Goal: Task Accomplishment & Management: Complete application form

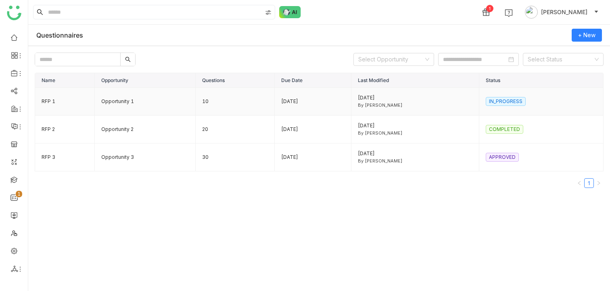
click at [80, 104] on td "RFP 1" at bounding box center [65, 102] width 60 height 28
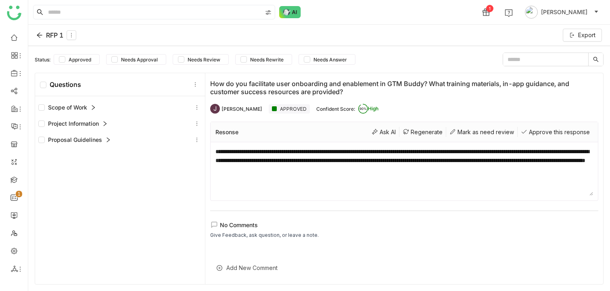
click at [39, 35] on icon at bounding box center [39, 35] width 6 height 6
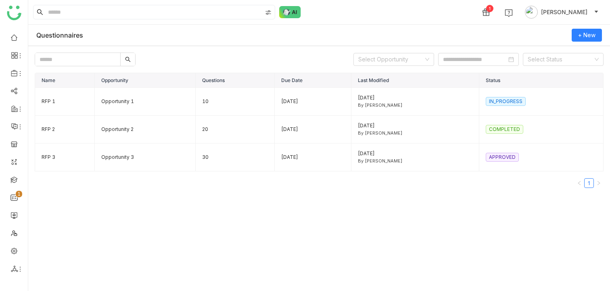
click at [270, 35] on div "Questionnaires + New" at bounding box center [319, 35] width 582 height 21
click at [190, 216] on div "Name Opportunity Questions Due Date Last Modified Status RFP 1 Opportunity 1 10…" at bounding box center [319, 179] width 569 height 213
click at [164, 109] on td "Opportunity 1" at bounding box center [145, 102] width 101 height 28
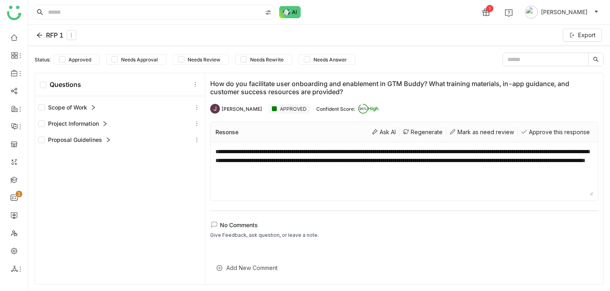
click at [98, 107] on div "Scope of Work" at bounding box center [119, 108] width 163 height 10
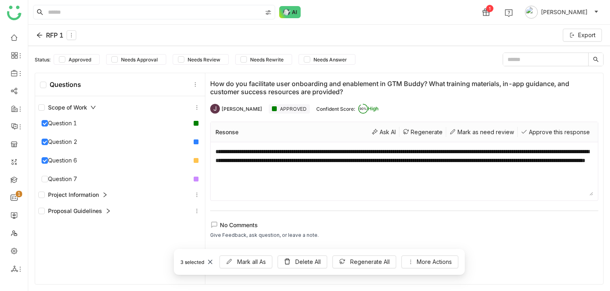
scroll to position [2, 0]
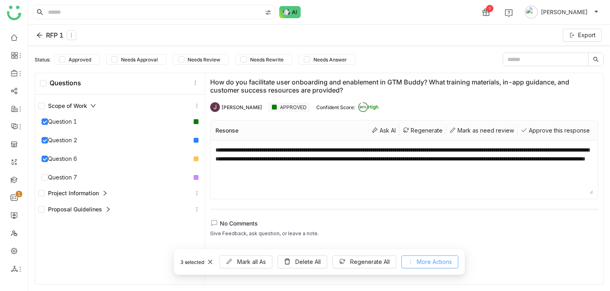
click at [402, 259] on button "More Actions" at bounding box center [430, 261] width 57 height 13
click at [358, 262] on span "Regenerate All" at bounding box center [370, 261] width 40 height 9
click at [295, 261] on button "Delete All" at bounding box center [303, 261] width 50 height 13
click at [249, 260] on span "Mark all As" at bounding box center [251, 261] width 29 height 9
click at [358, 234] on div "No Comments Give Feedback, ask question, or leave a note." at bounding box center [404, 228] width 388 height 19
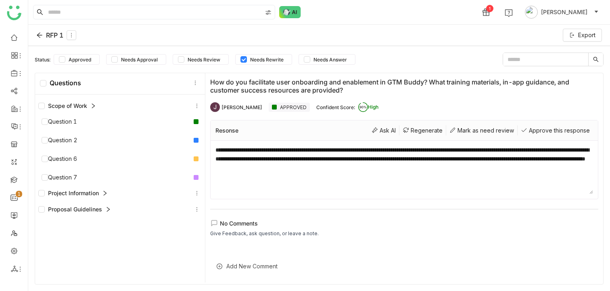
click at [129, 246] on div "Scope of Work Question 1 Question 2 Question 6 Question 7 Project Information Q…" at bounding box center [120, 189] width 170 height 190
click at [181, 246] on div "Scope of Work Question 1 Question 2 Question 6 Question 7 Project Information Q…" at bounding box center [120, 189] width 170 height 190
drag, startPoint x: 299, startPoint y: 105, endPoint x: 357, endPoint y: 107, distance: 57.8
click at [357, 107] on div "Confident Score: 90% High" at bounding box center [347, 107] width 62 height 10
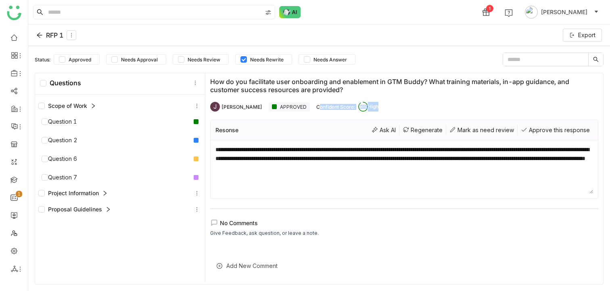
click at [363, 105] on div "J John Doe APPROVED Confident Score: 90% High" at bounding box center [404, 106] width 388 height 16
drag, startPoint x: 363, startPoint y: 105, endPoint x: 286, endPoint y: 107, distance: 76.7
click at [286, 107] on div "J John Doe APPROVED Confident Score: 90% High" at bounding box center [404, 106] width 388 height 16
drag, startPoint x: 210, startPoint y: 82, endPoint x: 349, endPoint y: 89, distance: 139.0
click at [349, 89] on div "How do you facilitate user onboarding and enablement in GTM Buddy? What trainin…" at bounding box center [404, 86] width 388 height 16
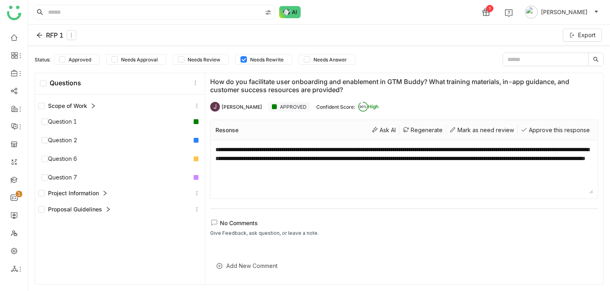
click at [231, 80] on div "How do you facilitate user onboarding and enablement in GTM Buddy? What trainin…" at bounding box center [404, 86] width 388 height 16
click at [214, 148] on div "**********" at bounding box center [405, 169] width 388 height 58
drag, startPoint x: 214, startPoint y: 148, endPoint x: 222, endPoint y: 189, distance: 41.6
click at [222, 189] on div "**********" at bounding box center [405, 169] width 388 height 58
drag, startPoint x: 216, startPoint y: 149, endPoint x: 208, endPoint y: 184, distance: 36.4
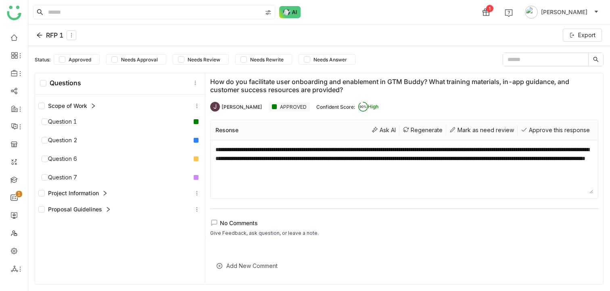
click at [208, 184] on div "**********" at bounding box center [404, 176] width 398 height 211
click at [277, 162] on textarea "**********" at bounding box center [405, 169] width 378 height 48
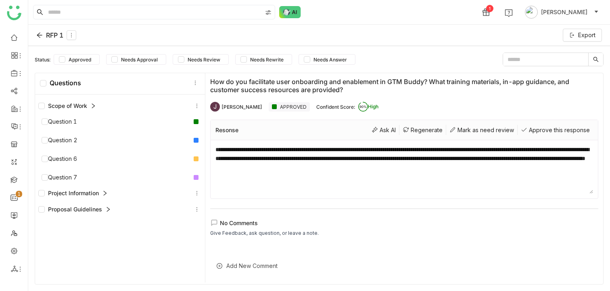
click at [277, 162] on textarea "**********" at bounding box center [405, 169] width 378 height 48
drag, startPoint x: 592, startPoint y: 191, endPoint x: 580, endPoint y: 185, distance: 13.2
click at [580, 185] on textarea "**********" at bounding box center [405, 169] width 378 height 48
click at [526, 161] on textarea "**********" at bounding box center [405, 169] width 378 height 48
click at [513, 166] on textarea "**********" at bounding box center [405, 169] width 378 height 48
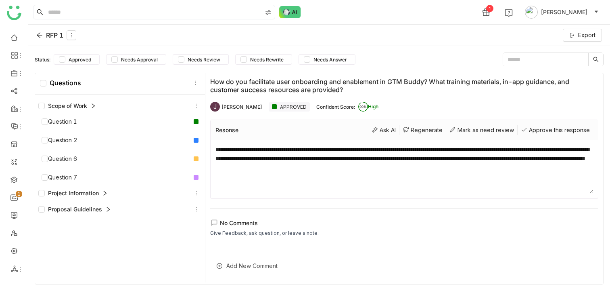
click at [384, 147] on textarea "**********" at bounding box center [405, 169] width 378 height 48
click at [437, 88] on div "How do you facilitate user onboarding and enablement in GTM Buddy? What trainin…" at bounding box center [404, 86] width 388 height 16
click at [72, 34] on icon at bounding box center [71, 35] width 1 height 4
click at [113, 35] on div "RFP 1 Export" at bounding box center [319, 35] width 582 height 21
click at [229, 132] on div "Resonse" at bounding box center [227, 129] width 23 height 7
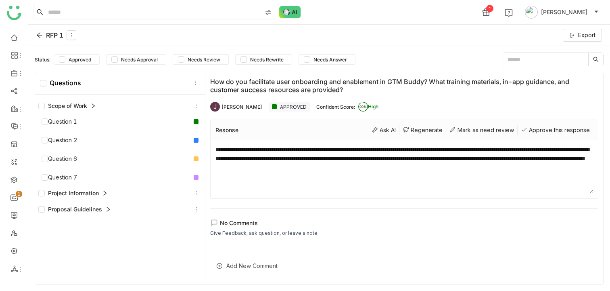
click at [229, 132] on div "Resonse" at bounding box center [227, 129] width 23 height 7
click at [273, 132] on div "Resonse Ask AI Regenerate Mark as need review Approve this response" at bounding box center [405, 130] width 388 height 20
click at [142, 103] on div "Scope of Work" at bounding box center [119, 106] width 163 height 10
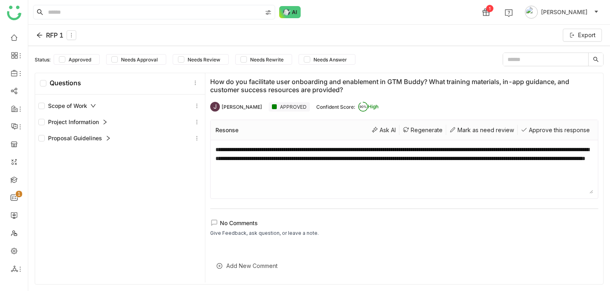
click at [142, 103] on div "Scope of Work" at bounding box center [119, 106] width 163 height 10
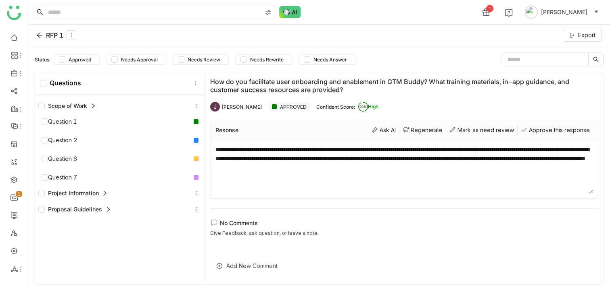
click at [142, 103] on div "Scope of Work" at bounding box center [119, 106] width 163 height 10
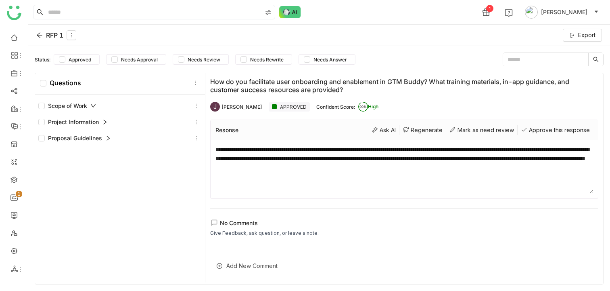
click at [142, 103] on div "Scope of Work" at bounding box center [119, 106] width 163 height 10
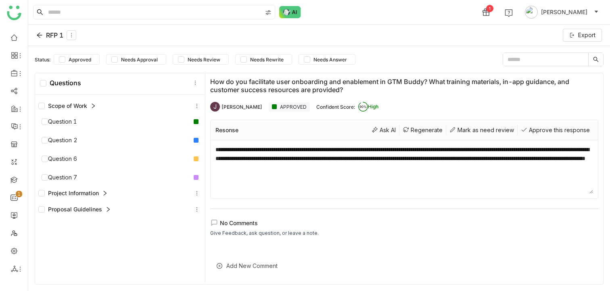
click at [94, 109] on div "Scope of Work" at bounding box center [67, 105] width 58 height 9
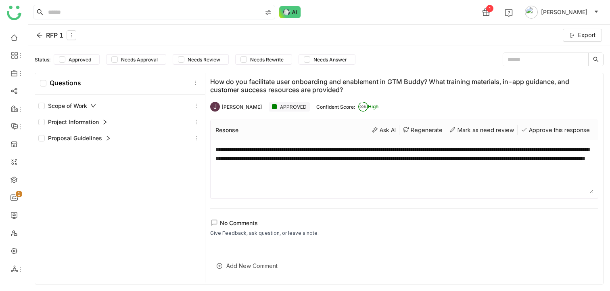
click at [89, 109] on div "Scope of Work" at bounding box center [67, 105] width 58 height 9
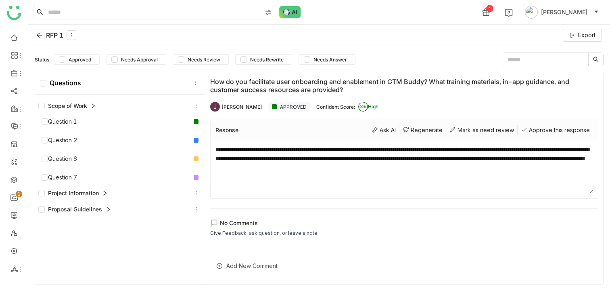
click at [89, 109] on div "Scope of Work" at bounding box center [67, 105] width 58 height 9
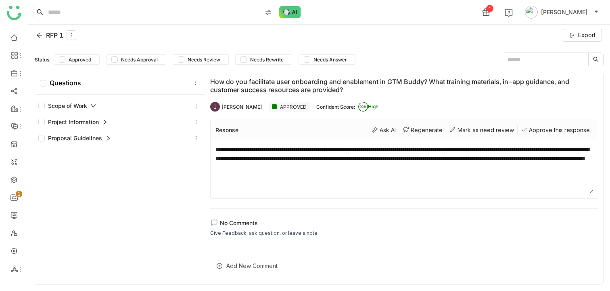
click at [89, 109] on div "Scope of Work" at bounding box center [67, 105] width 58 height 9
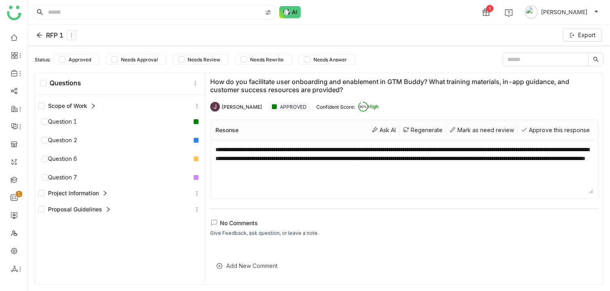
click at [84, 113] on div "Scope of Work" at bounding box center [120, 106] width 170 height 16
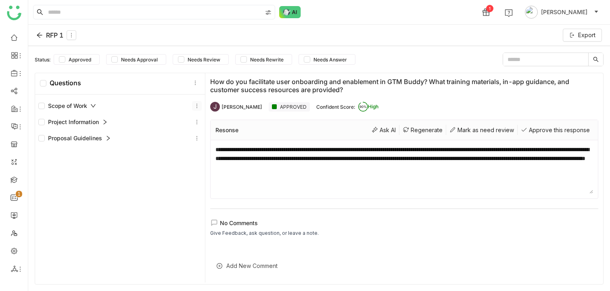
click at [197, 108] on icon at bounding box center [197, 106] width 6 height 6
click at [191, 106] on div "Scope of Work" at bounding box center [119, 106] width 163 height 10
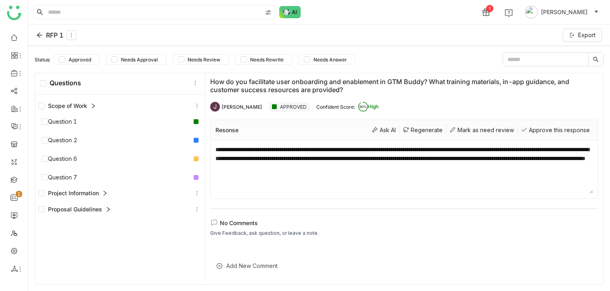
click at [191, 106] on div "Scope of Work" at bounding box center [119, 106] width 163 height 10
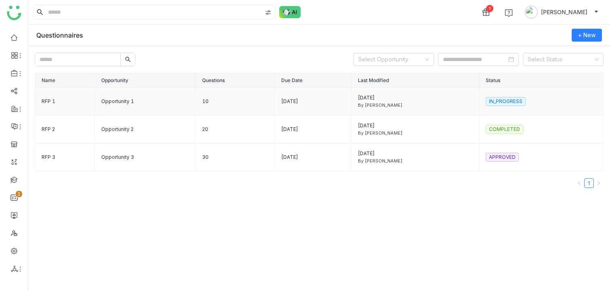
click at [68, 109] on td "RFP 1" at bounding box center [65, 102] width 60 height 28
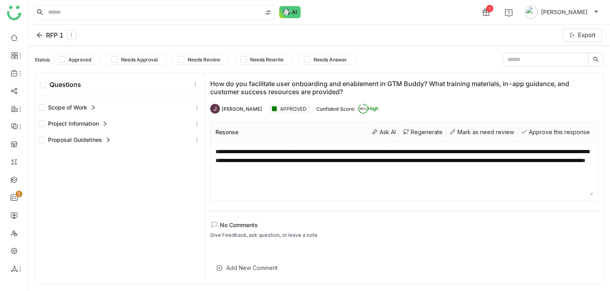
click at [173, 108] on div "Scope of Work" at bounding box center [119, 108] width 163 height 10
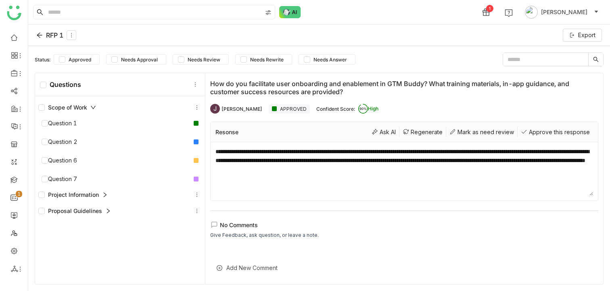
click at [173, 108] on div "Scope of Work" at bounding box center [119, 108] width 163 height 10
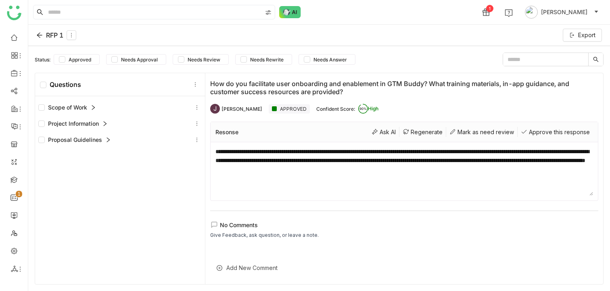
click at [157, 112] on div "Scope of Work" at bounding box center [119, 108] width 163 height 10
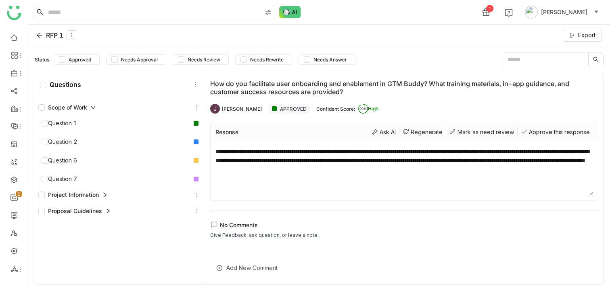
click at [157, 112] on div "Scope of Work" at bounding box center [119, 108] width 163 height 10
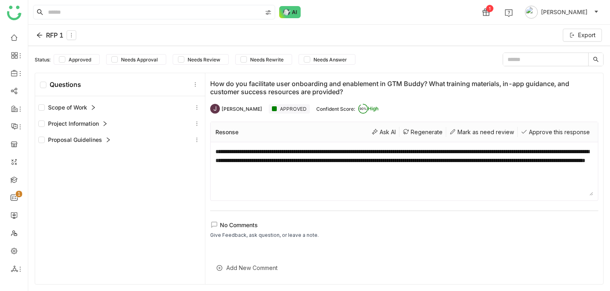
click at [155, 115] on div "Scope of Work" at bounding box center [120, 107] width 170 height 16
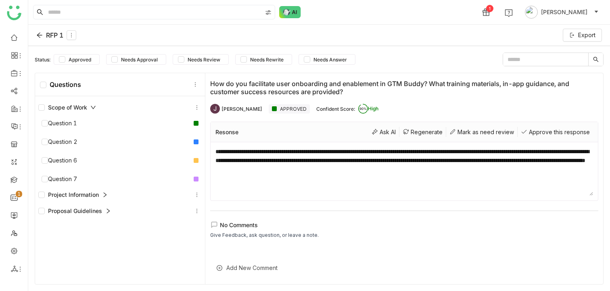
click at [155, 115] on div "Scope of Work" at bounding box center [120, 107] width 170 height 16
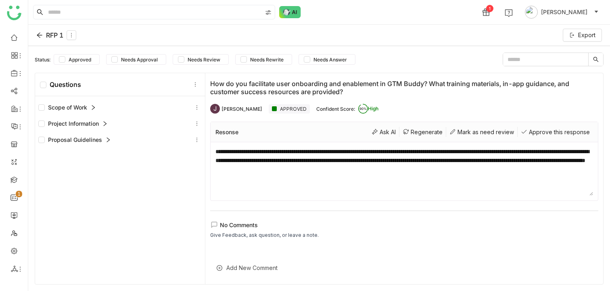
click at [153, 116] on div "Project Information" at bounding box center [120, 123] width 170 height 16
click at [153, 114] on div "Scope of Work" at bounding box center [120, 107] width 170 height 16
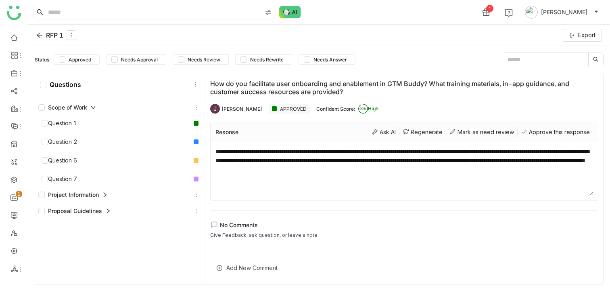
click at [153, 114] on div "Scope of Work" at bounding box center [120, 107] width 170 height 16
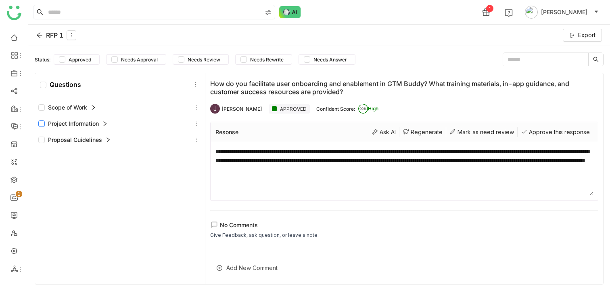
click at [40, 127] on label at bounding box center [41, 123] width 6 height 9
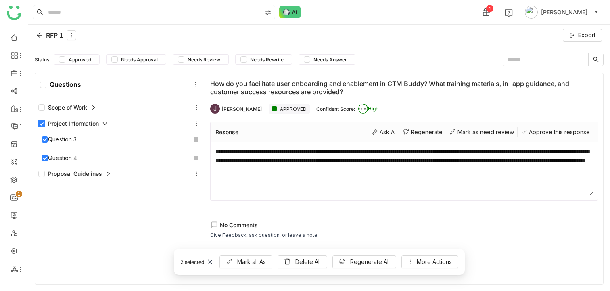
click at [40, 127] on label at bounding box center [41, 123] width 6 height 9
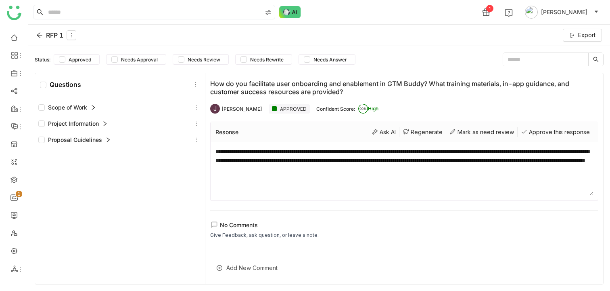
click at [186, 216] on div "Scope of Work Question 1 Question 2 Question 6 Question 7 Project Information Q…" at bounding box center [120, 191] width 170 height 190
click at [74, 244] on div "Scope of Work Question 1 Question 2 Question 6 Question 7 Project Information Q…" at bounding box center [120, 191] width 170 height 190
click at [153, 159] on div "Scope of Work Question 1 Question 2 Question 6 Question 7 Project Information Q…" at bounding box center [120, 191] width 170 height 190
click at [141, 229] on div "Scope of Work Question 1 Question 2 Question 6 Question 7 Project Information Q…" at bounding box center [120, 191] width 170 height 190
click at [331, 38] on div "RFP 1 Export" at bounding box center [319, 35] width 582 height 21
